Goal: Task Accomplishment & Management: Complete application form

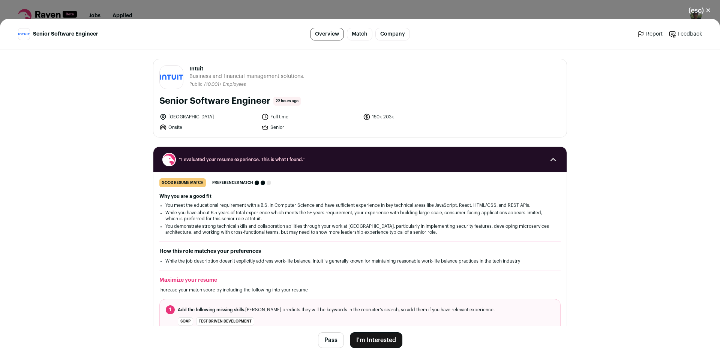
drag, startPoint x: 378, startPoint y: 341, endPoint x: 401, endPoint y: 303, distance: 44.1
click at [379, 341] on button "I'm Interested" at bounding box center [376, 341] width 53 height 16
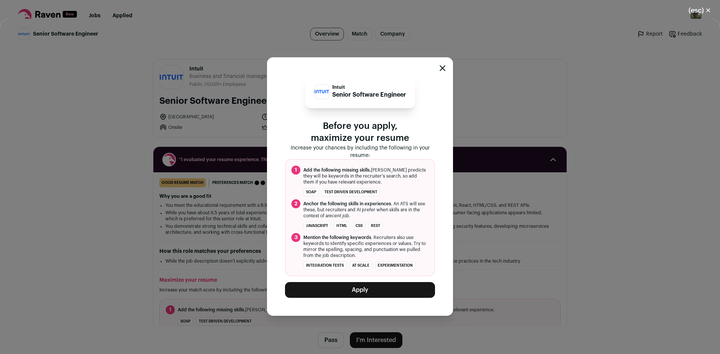
click at [384, 294] on button "Apply" at bounding box center [360, 290] width 150 height 16
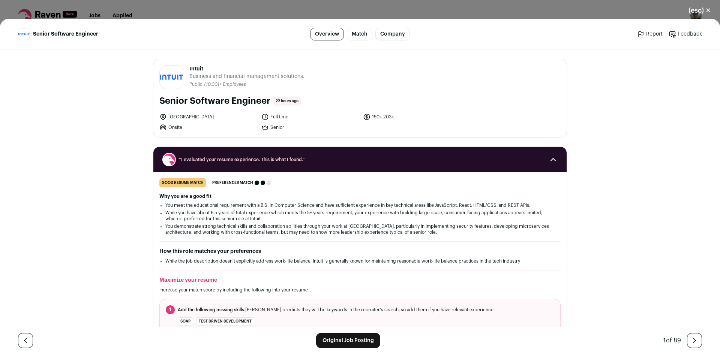
click at [692, 13] on button "(esc) ✕" at bounding box center [700, 10] width 41 height 17
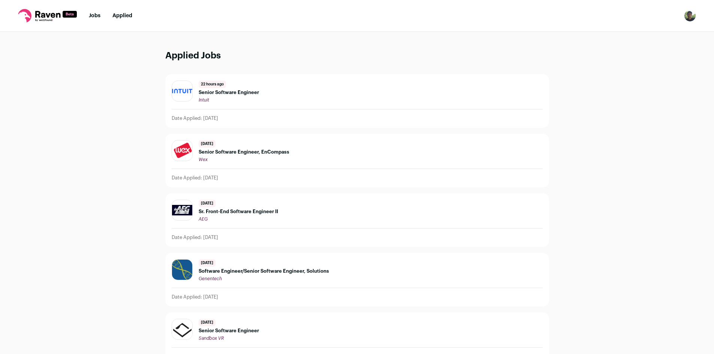
click at [99, 14] on link "Jobs" at bounding box center [95, 15] width 12 height 5
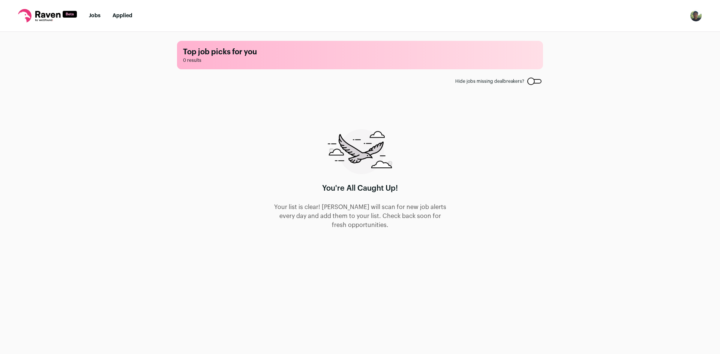
click at [126, 16] on link "Applied" at bounding box center [123, 15] width 20 height 5
